Goal: Communication & Community: Answer question/provide support

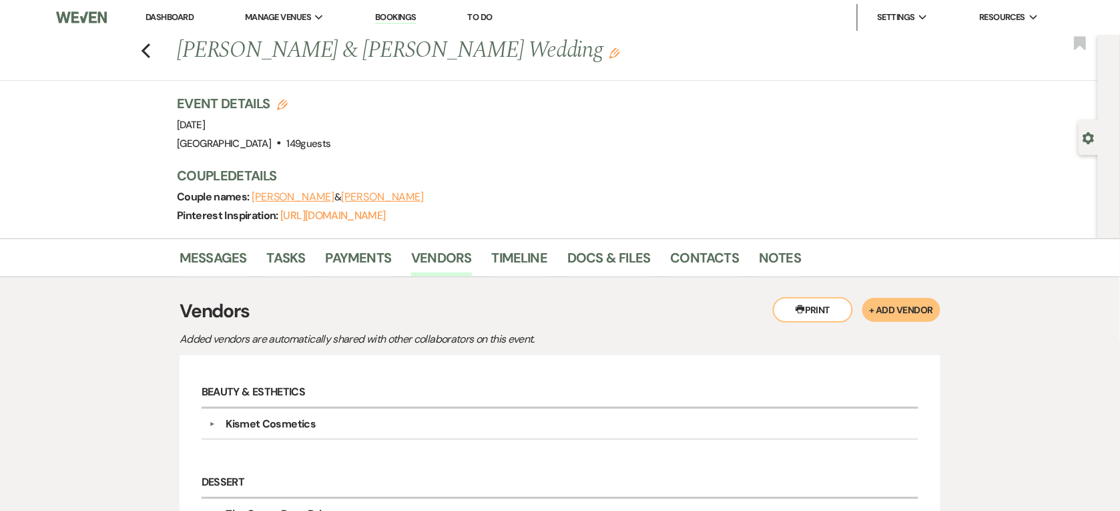
click at [174, 17] on link "Dashboard" at bounding box center [170, 16] width 48 height 11
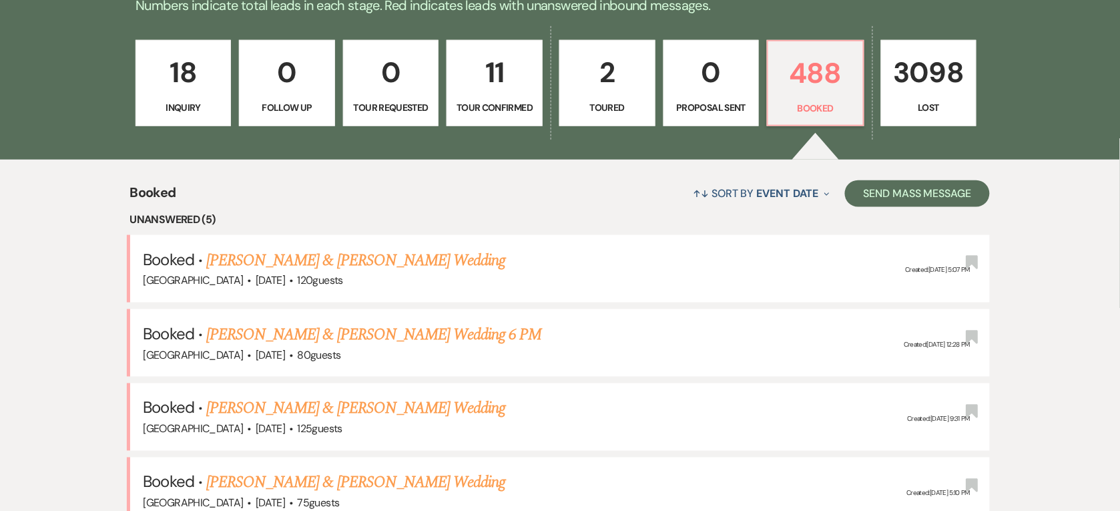
scroll to position [372, 0]
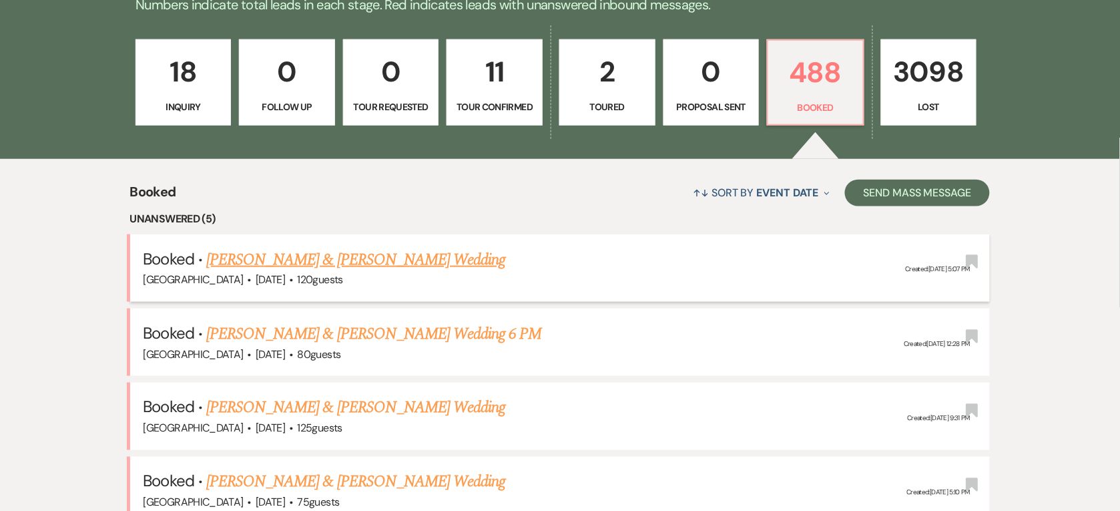
click at [385, 261] on link "[PERSON_NAME] & [PERSON_NAME] Wedding" at bounding box center [355, 260] width 299 height 24
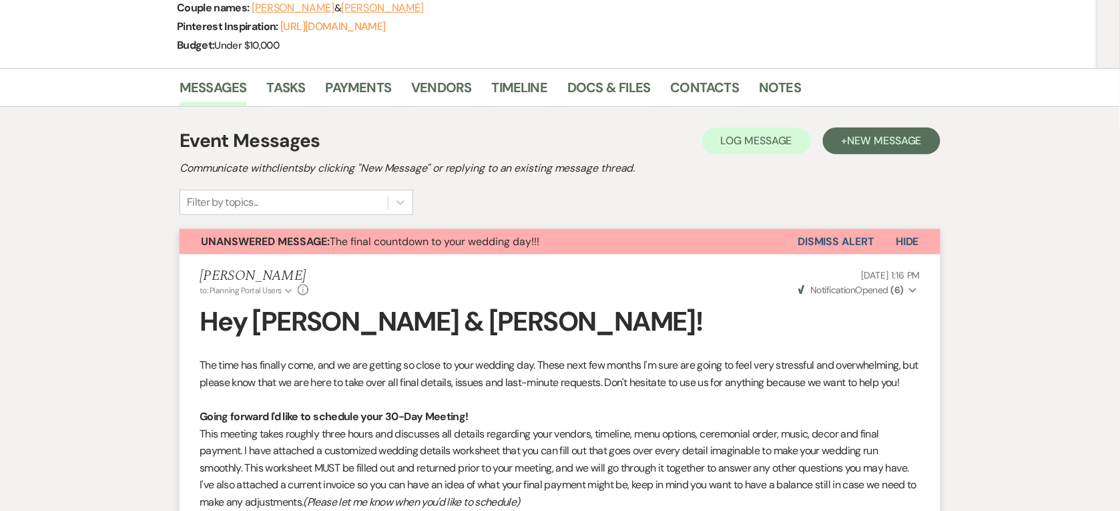
scroll to position [195, 0]
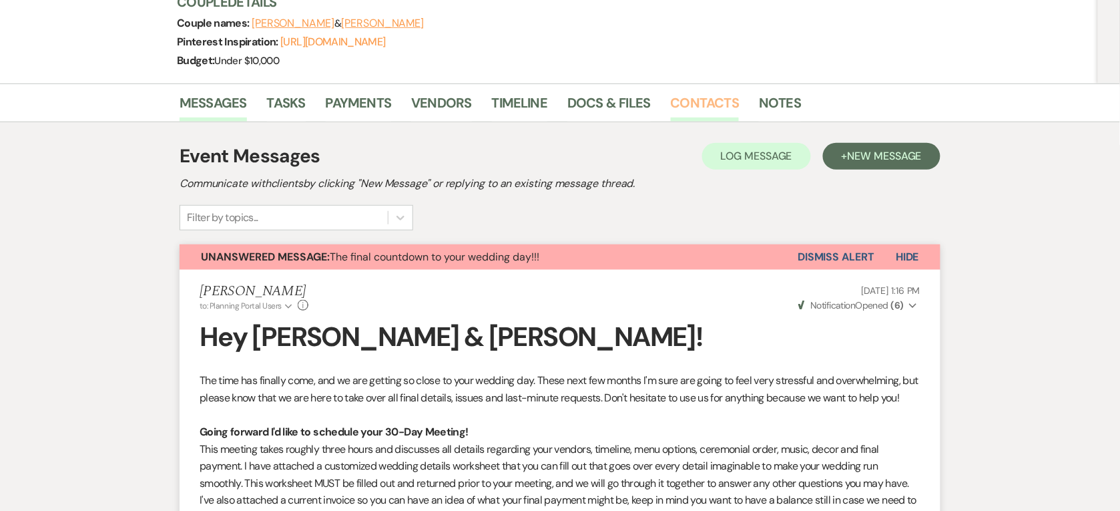
click at [686, 109] on link "Contacts" at bounding box center [705, 106] width 69 height 29
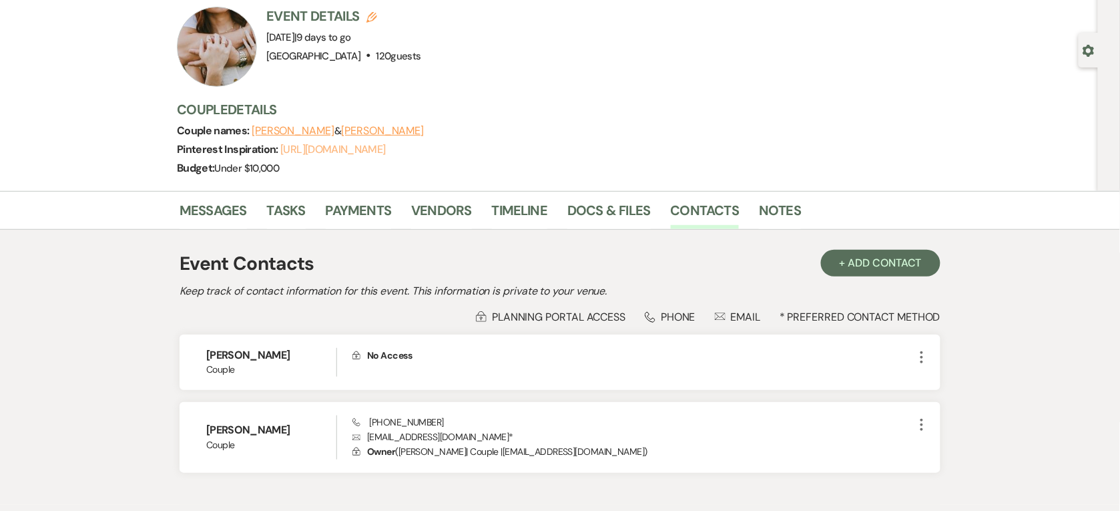
scroll to position [167, 0]
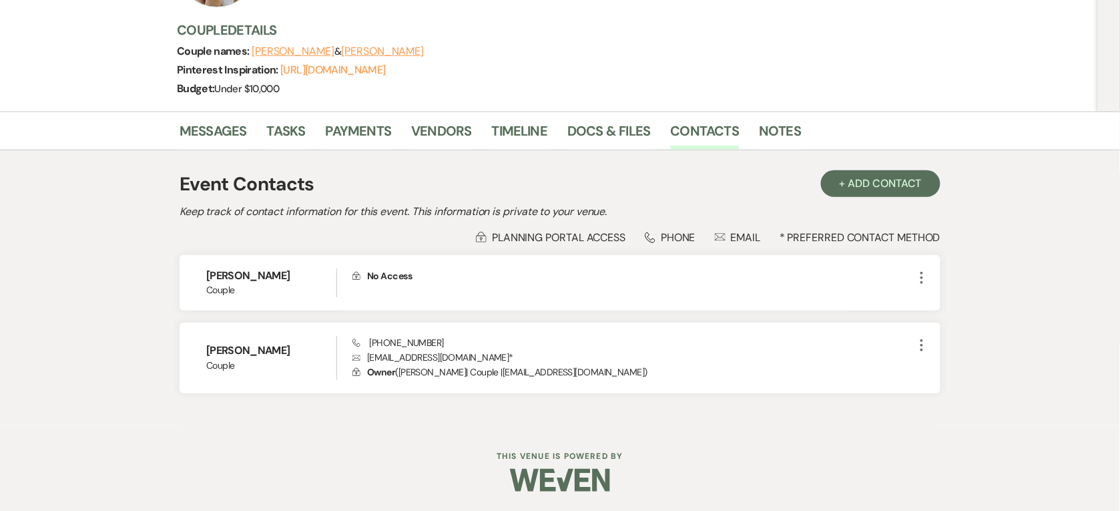
click at [212, 112] on div "Messages Tasks Payments Vendors Timeline Docs & Files Contacts Notes" at bounding box center [560, 130] width 1120 height 39
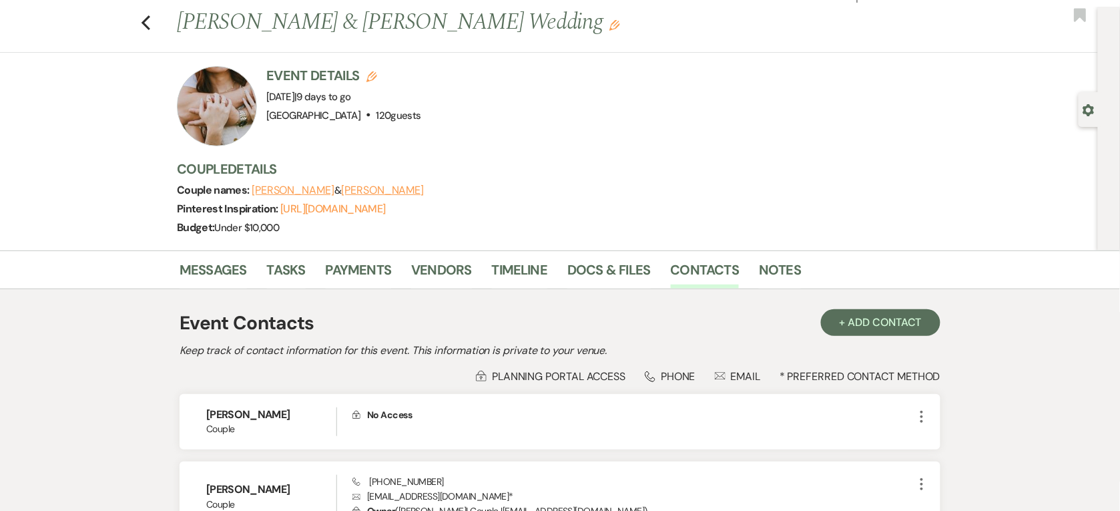
scroll to position [0, 0]
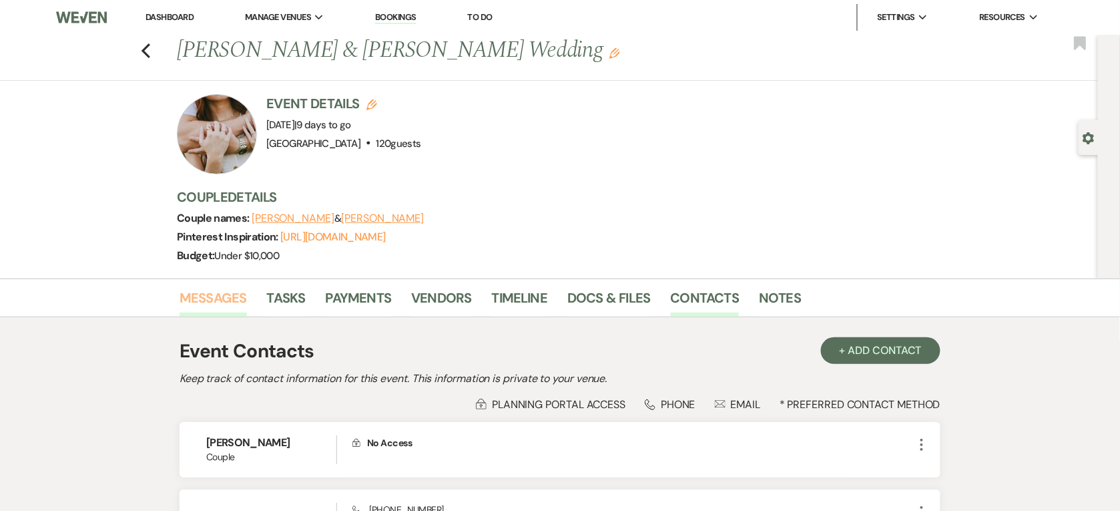
click at [215, 294] on link "Messages" at bounding box center [213, 301] width 67 height 29
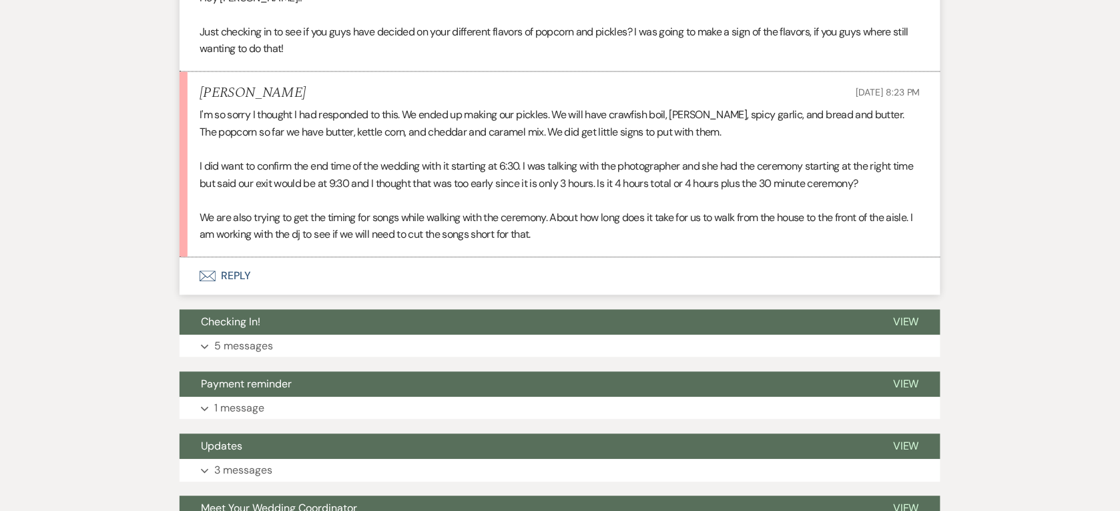
scroll to position [3540, 0]
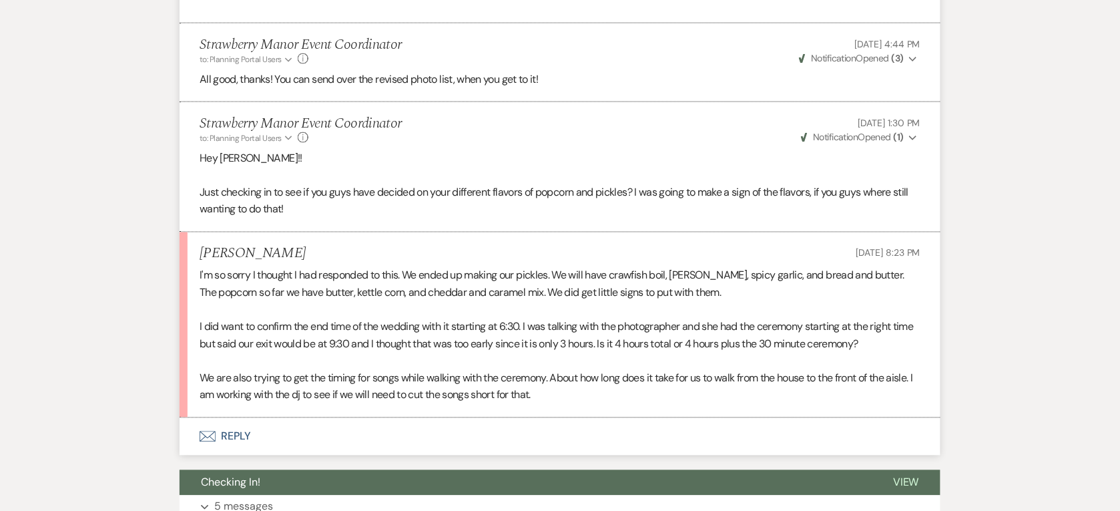
click at [276, 425] on button "Envelope Reply" at bounding box center [560, 436] width 761 height 37
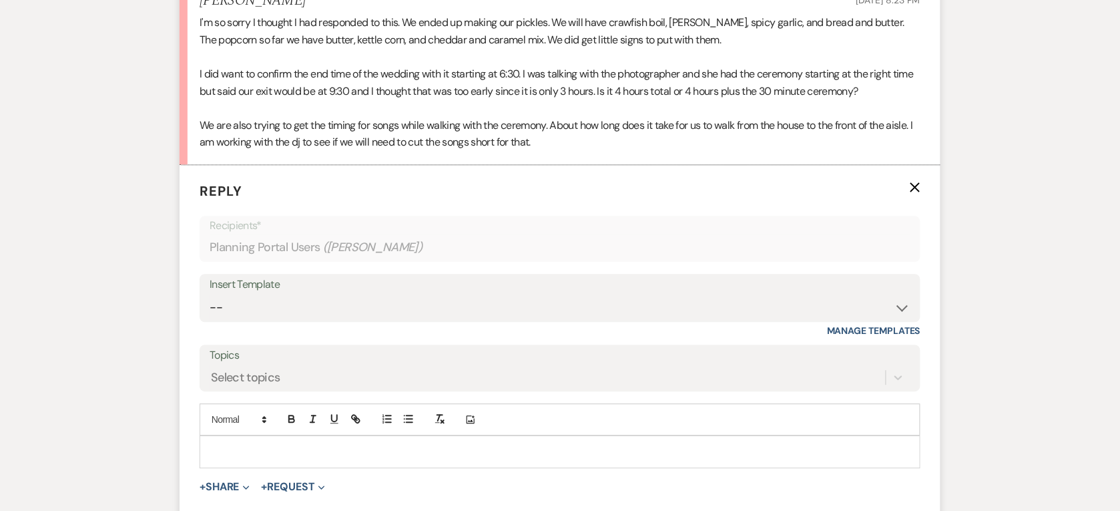
scroll to position [3792, 0]
click at [295, 437] on div at bounding box center [560, 452] width 720 height 31
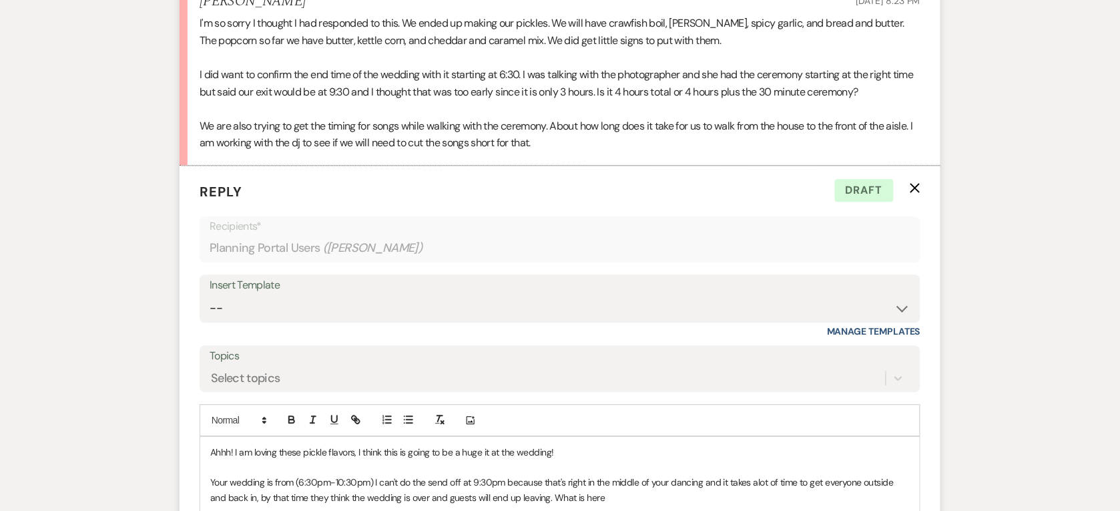
click at [604, 482] on p "Your wedding is from (6:30pm-10:30pm) I can't do the send off at 9:30pm because…" at bounding box center [560, 490] width 700 height 30
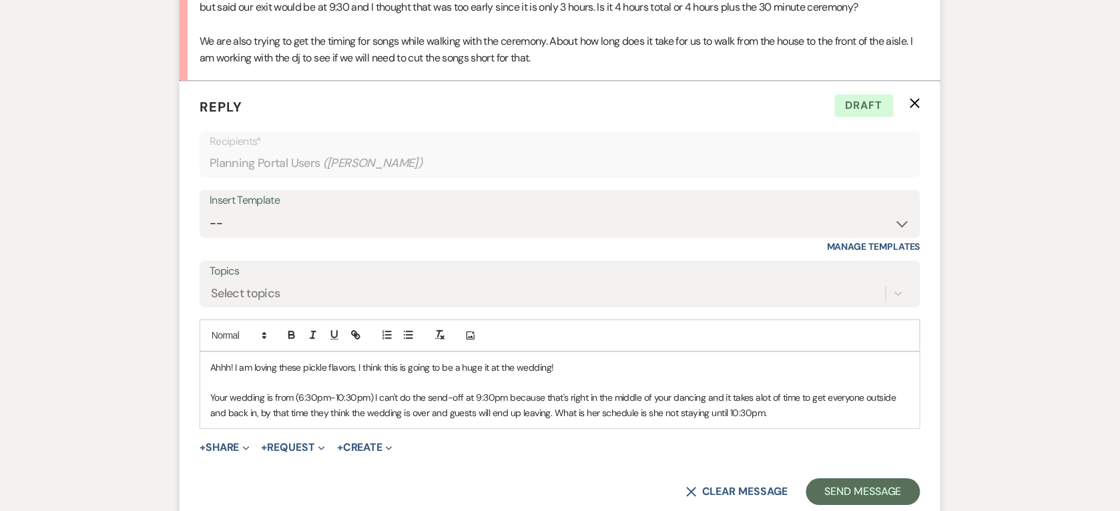
scroll to position [3879, 0]
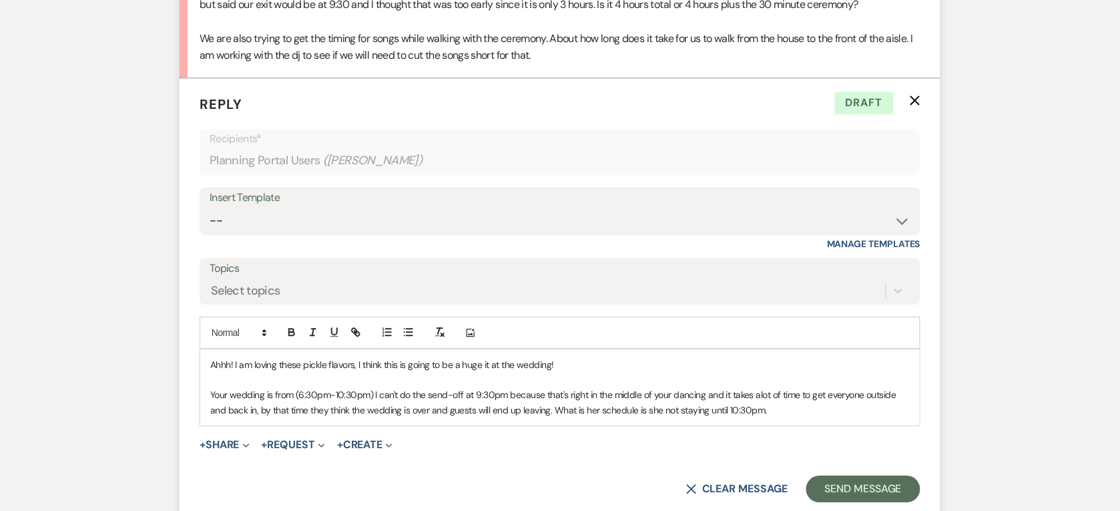
click at [778, 399] on p "Your wedding is from (6:30pm-10:30pm) I can't do the send-off at 9:30pm because…" at bounding box center [560, 402] width 700 height 30
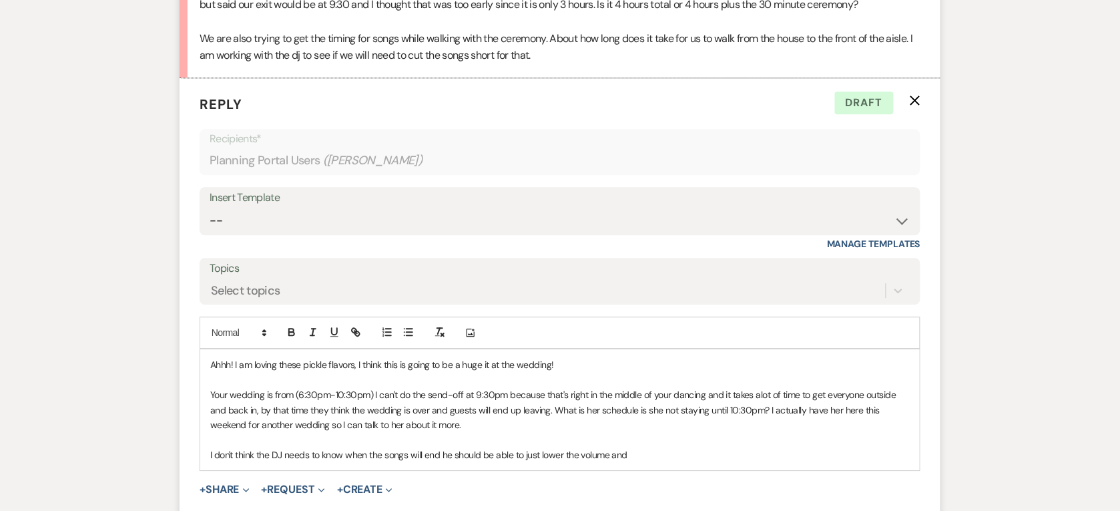
click at [487, 447] on p "I don't think the DJ needs to know when the songs will end he should be able to…" at bounding box center [560, 454] width 700 height 15
click at [507, 447] on p "I don't think the DJ needs to know when the songs will end he should be able to…" at bounding box center [560, 454] width 700 height 15
click at [644, 447] on p "I don't think the DJ needs to know when the songs will end he should be able to…" at bounding box center [560, 454] width 700 height 15
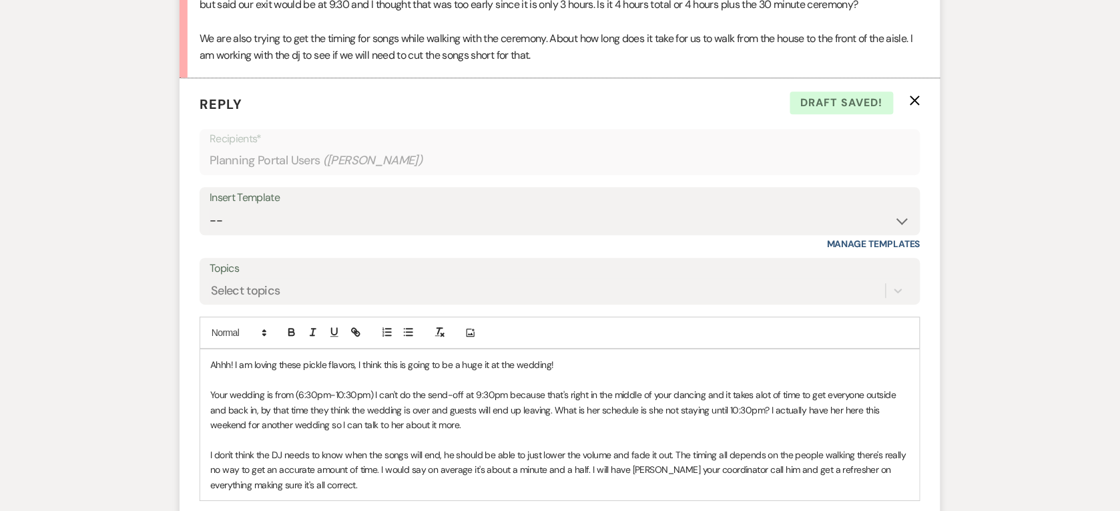
click at [674, 432] on p at bounding box center [560, 439] width 700 height 15
click at [369, 477] on p "I don't think the DJ needs to know when the songs will end, he should be able t…" at bounding box center [560, 469] width 700 height 45
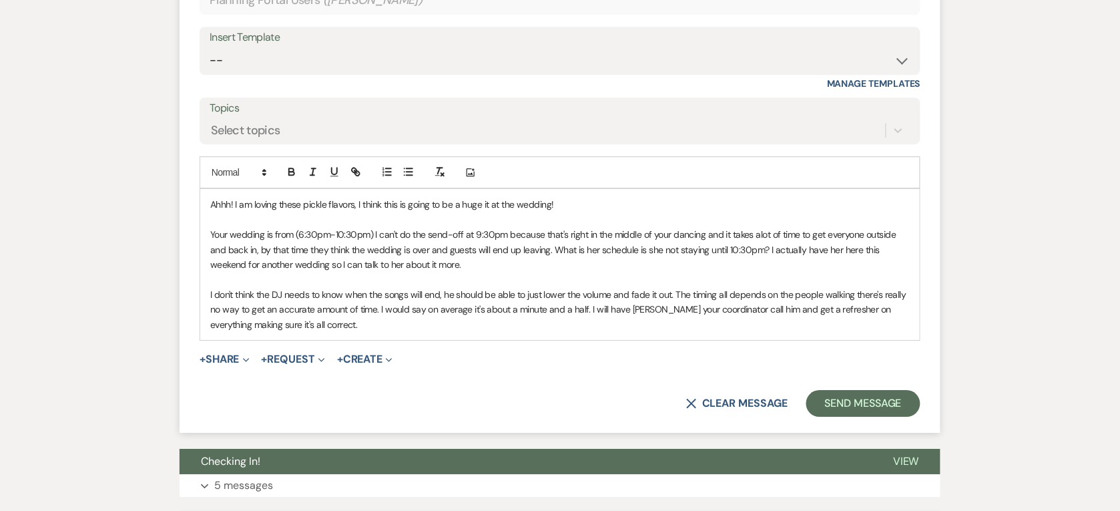
scroll to position [4040, 0]
click at [842, 389] on button "Send Message" at bounding box center [863, 402] width 114 height 27
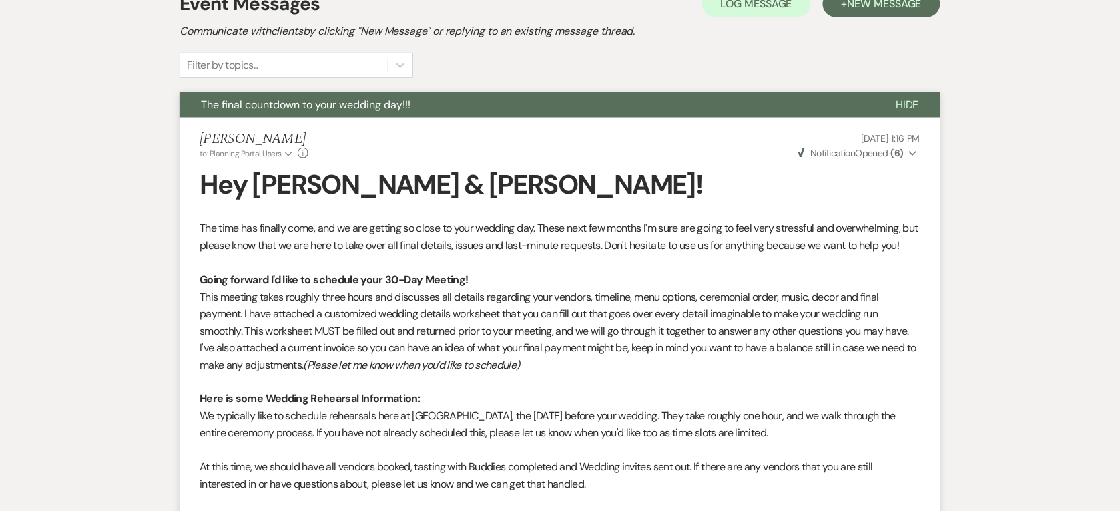
scroll to position [0, 0]
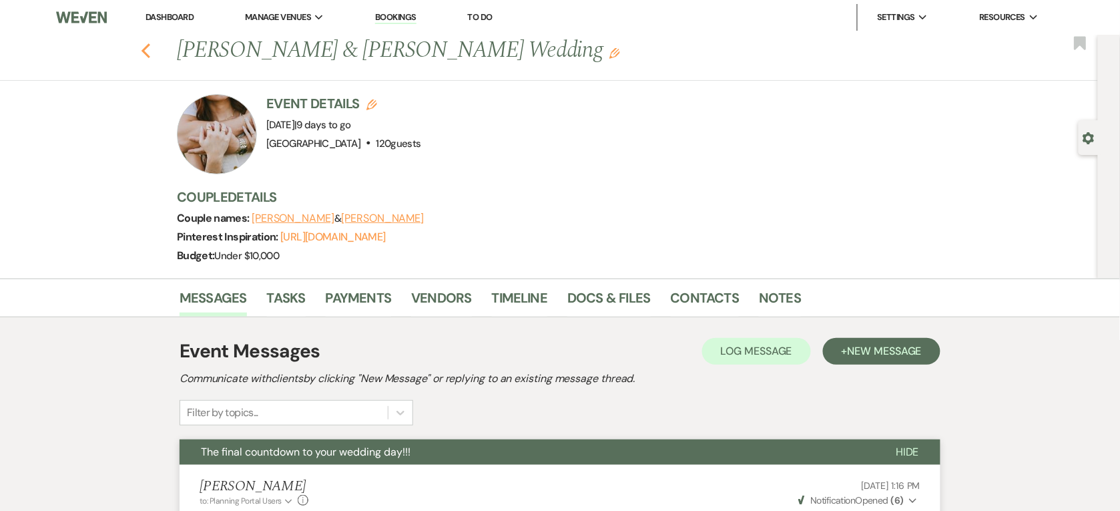
click at [151, 53] on icon "Previous" at bounding box center [146, 51] width 10 height 16
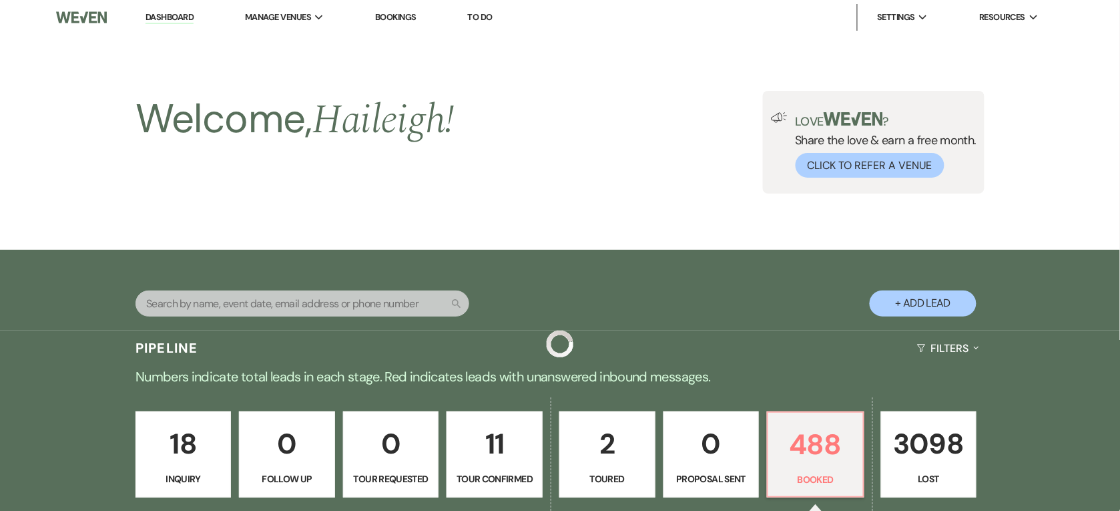
scroll to position [372, 0]
